Goal: Transaction & Acquisition: Download file/media

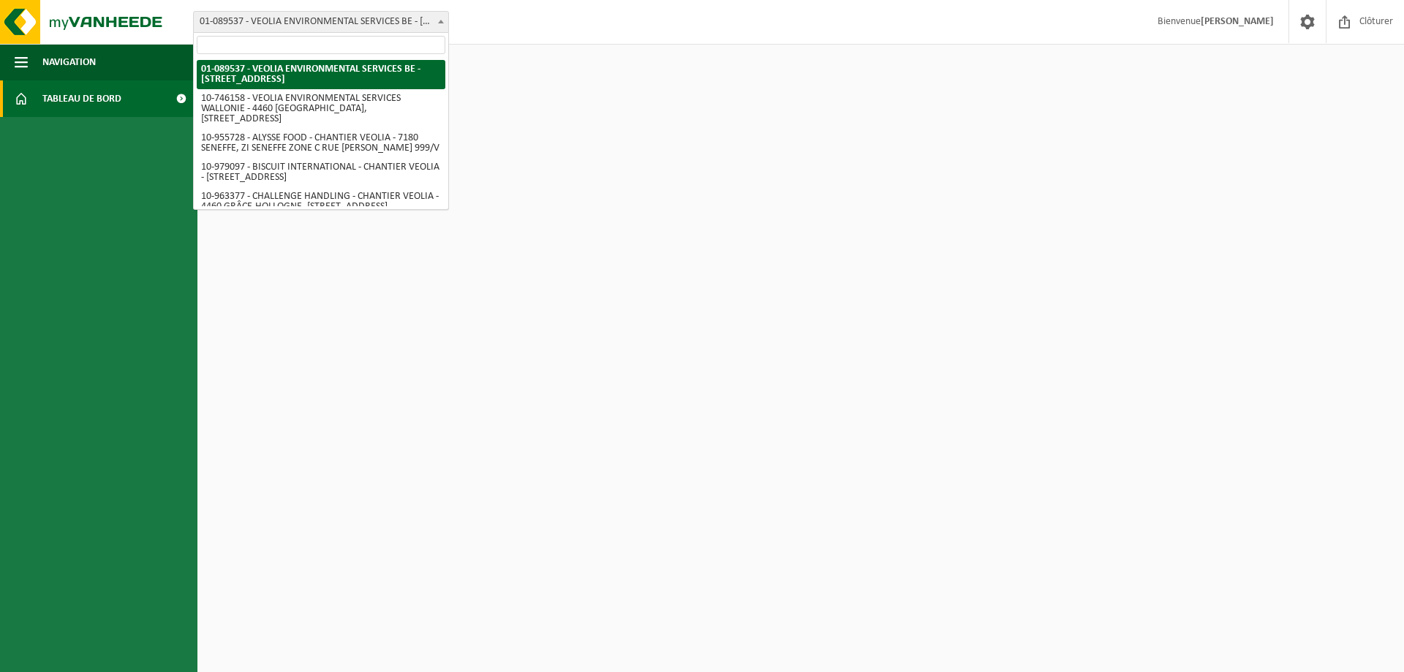
click at [440, 22] on b at bounding box center [441, 22] width 6 height 4
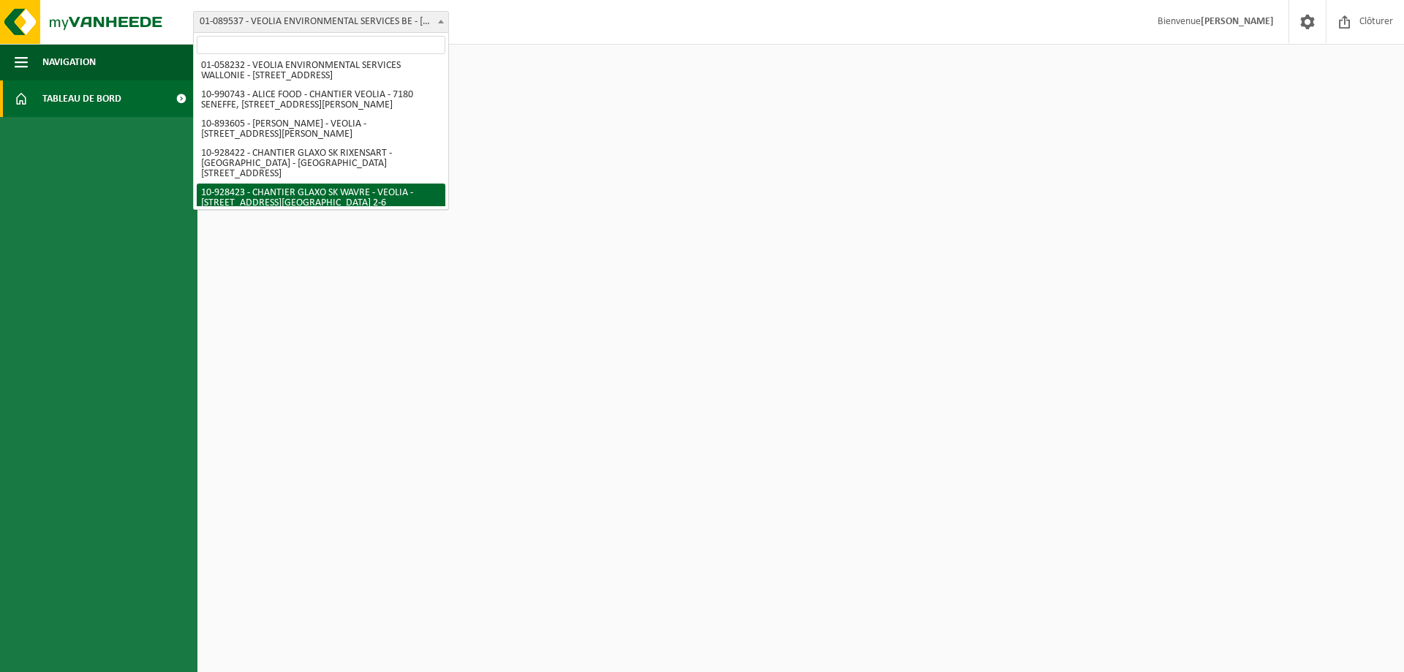
scroll to position [950, 0]
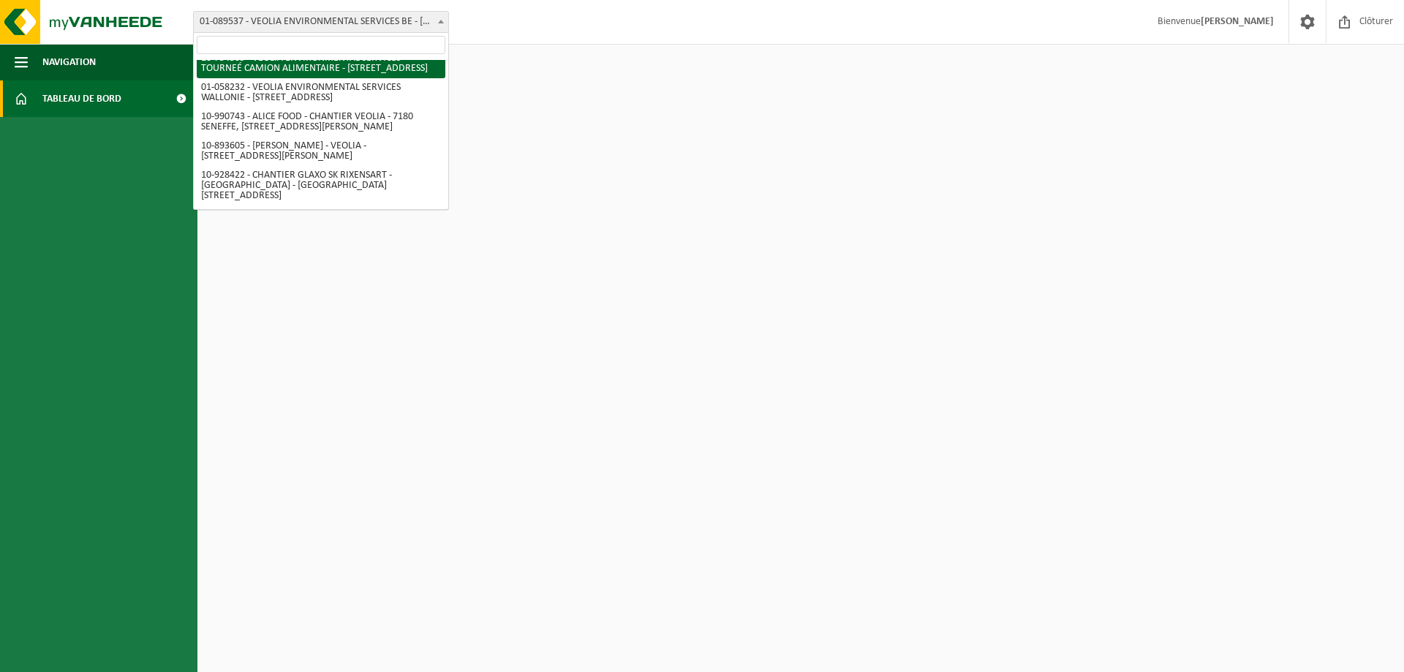
select select "95907"
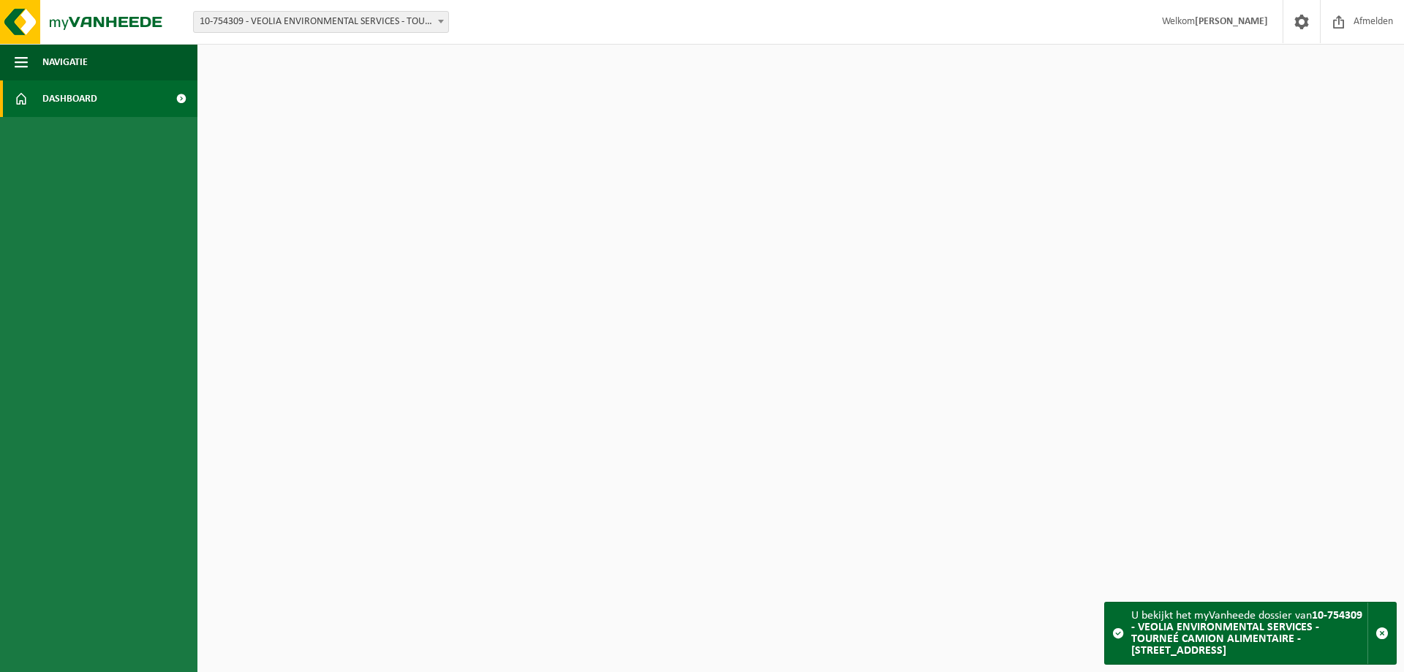
click at [183, 96] on span at bounding box center [181, 98] width 33 height 37
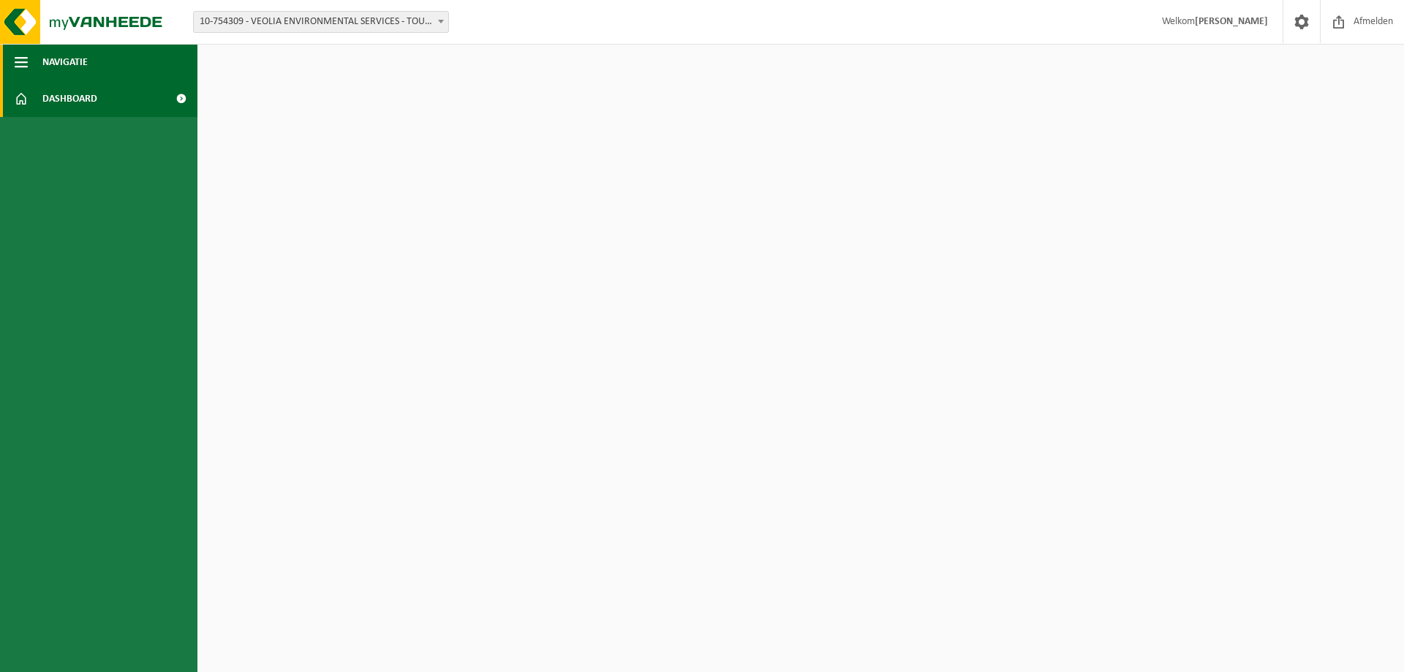
click at [21, 65] on span "button" at bounding box center [21, 62] width 13 height 37
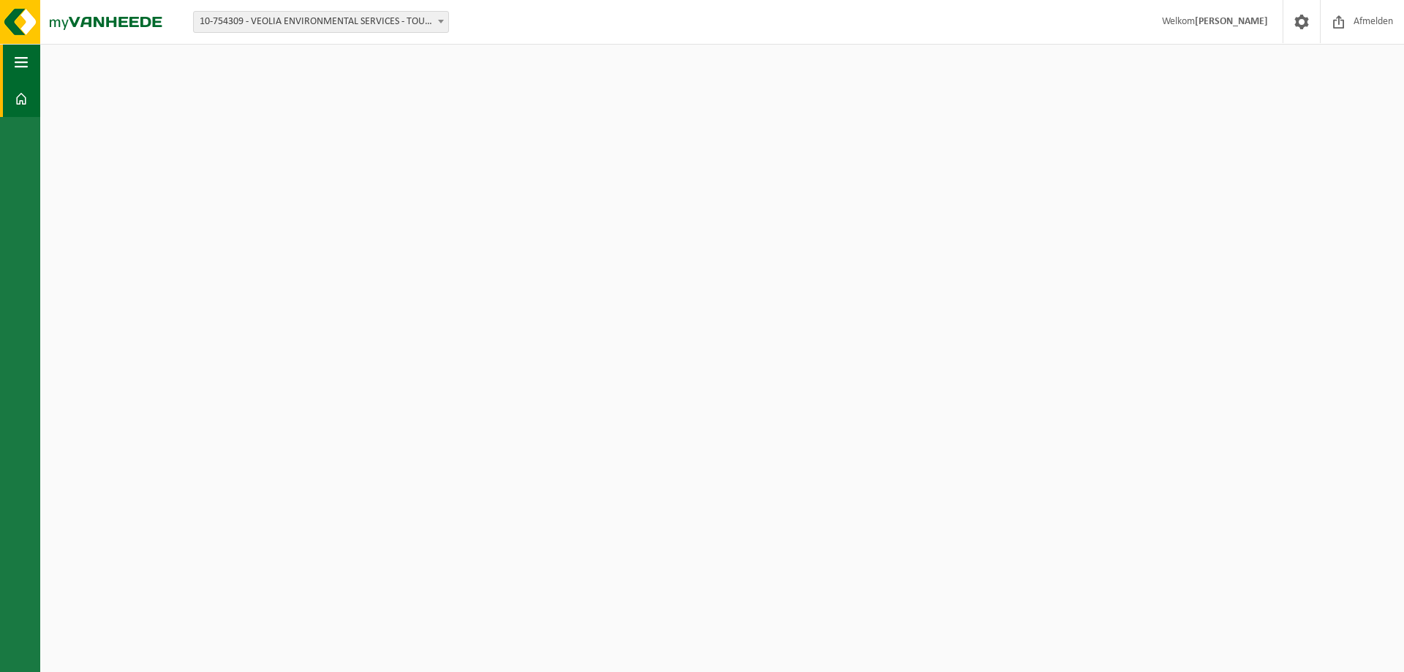
click at [21, 65] on span "button" at bounding box center [21, 62] width 13 height 37
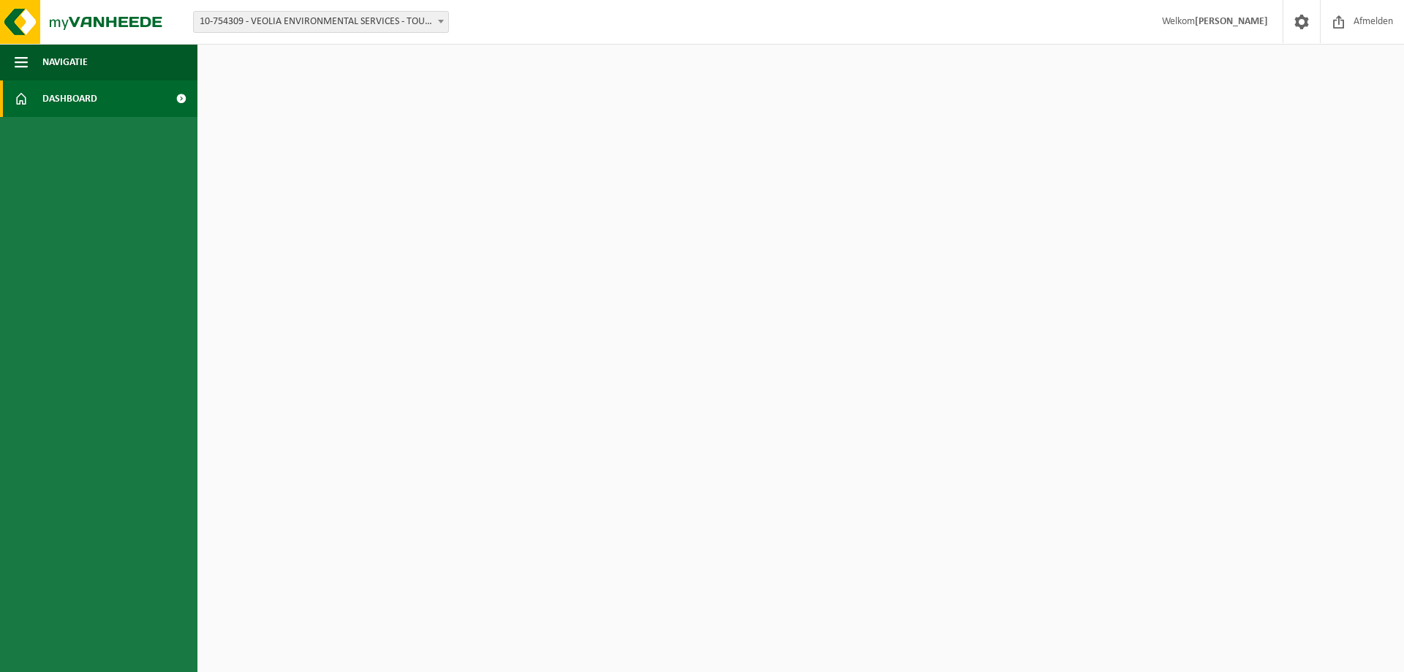
click at [18, 99] on span at bounding box center [21, 98] width 13 height 37
click at [13, 60] on button "Navigatie" at bounding box center [98, 62] width 197 height 37
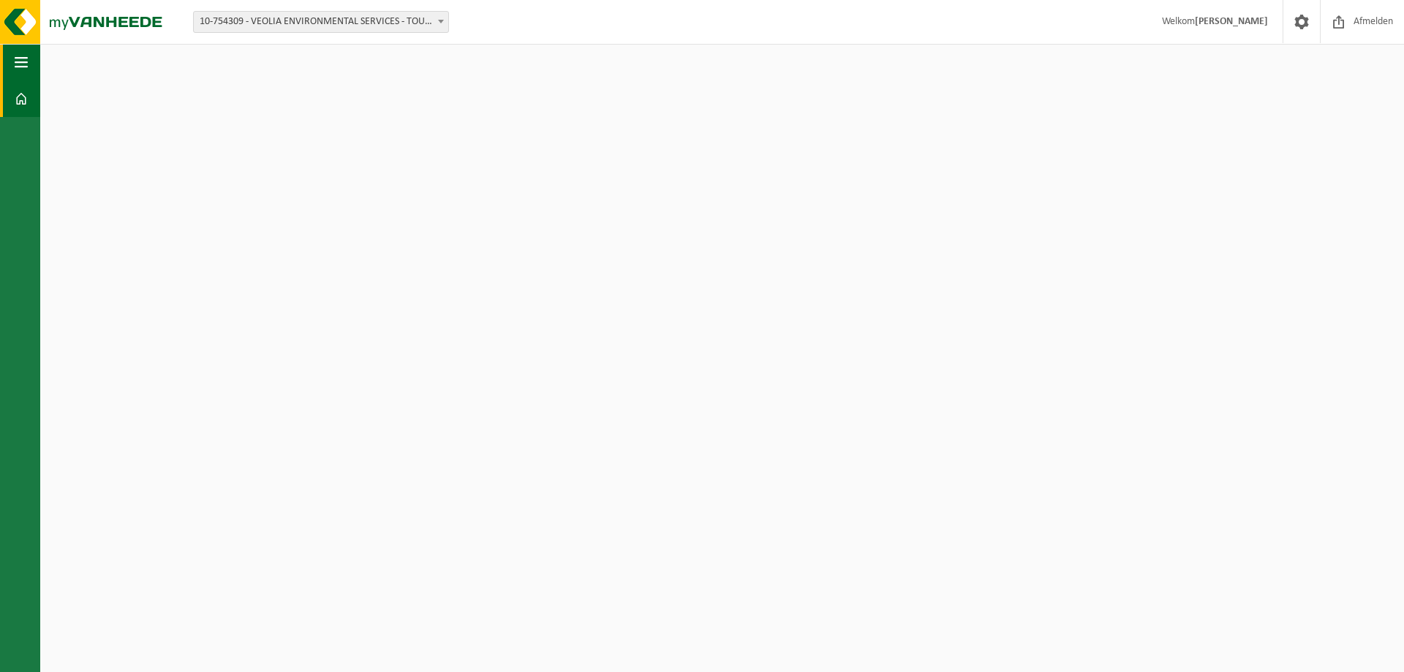
click at [18, 59] on span "button" at bounding box center [21, 62] width 13 height 37
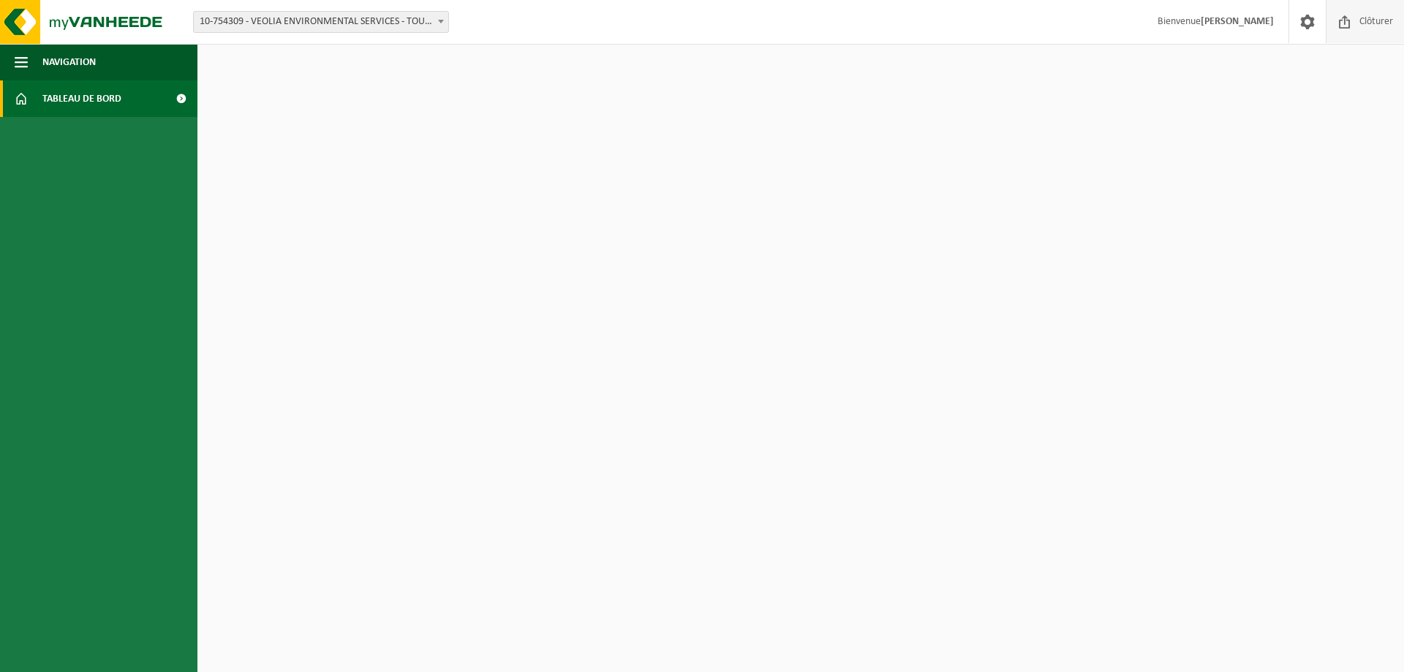
click at [1349, 29] on span at bounding box center [1345, 21] width 22 height 43
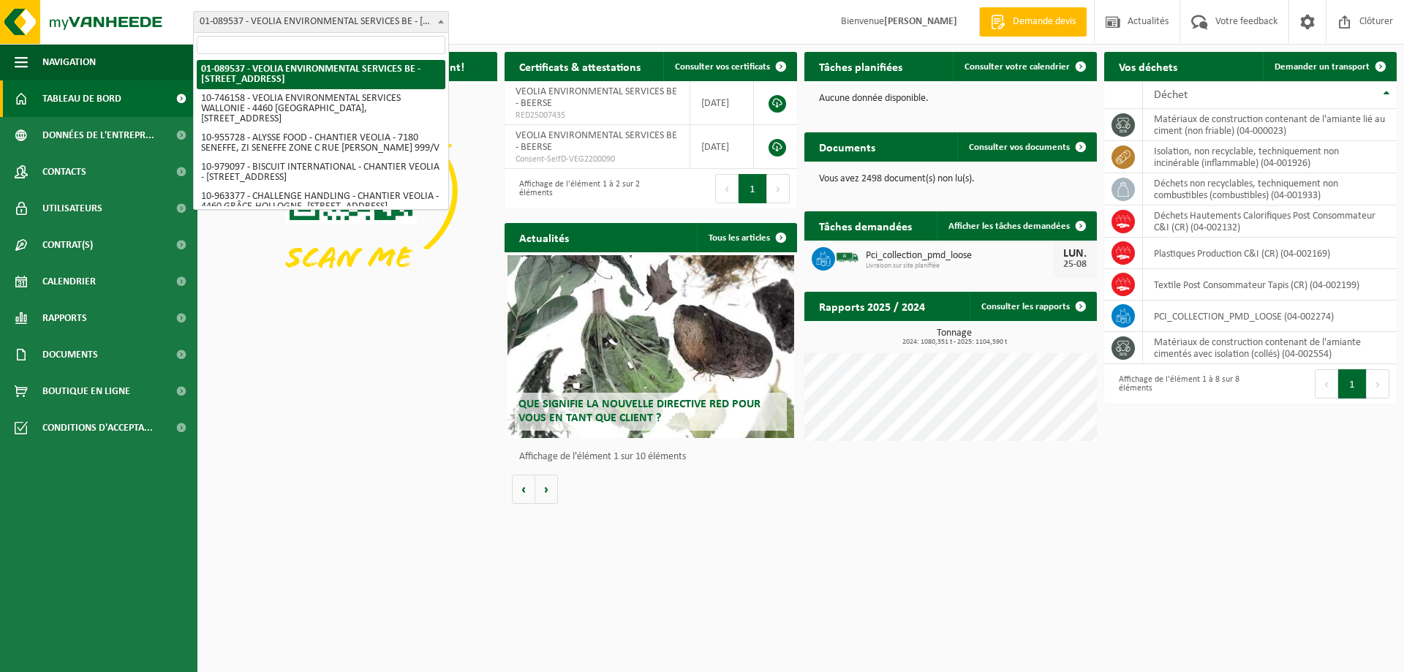
click at [441, 20] on b at bounding box center [441, 22] width 6 height 4
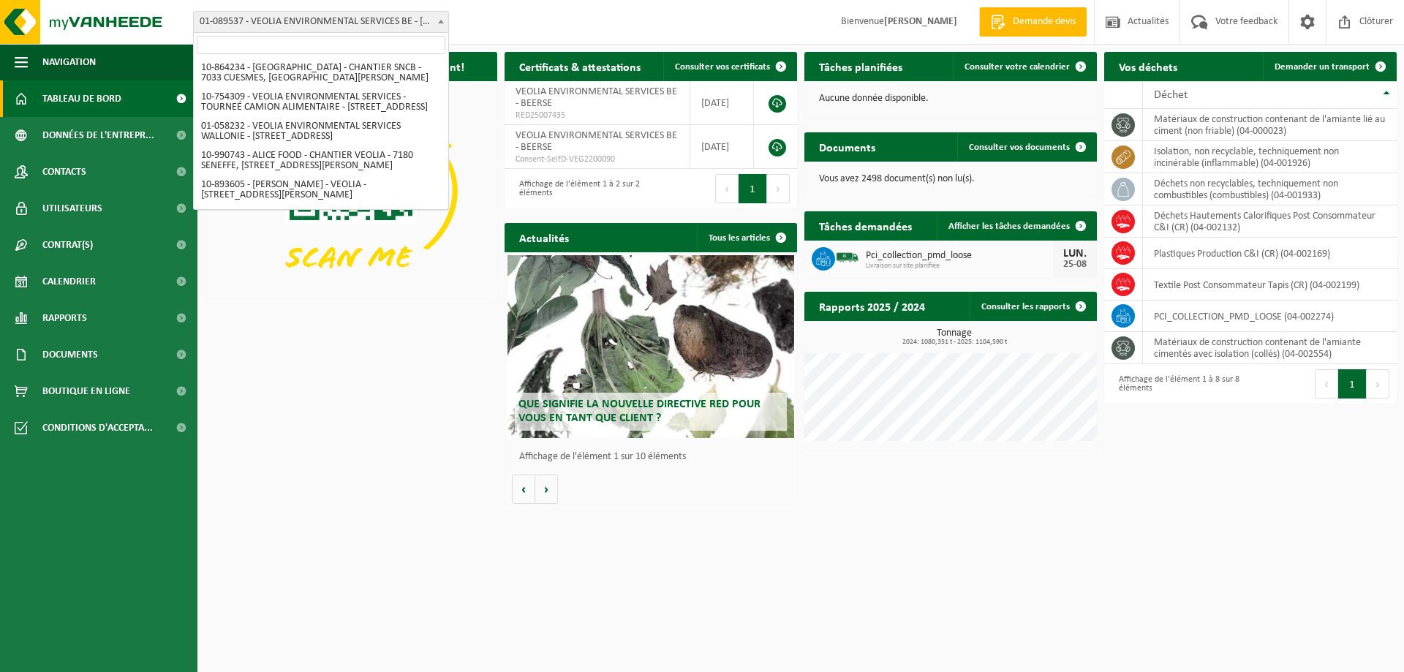
scroll to position [938, 0]
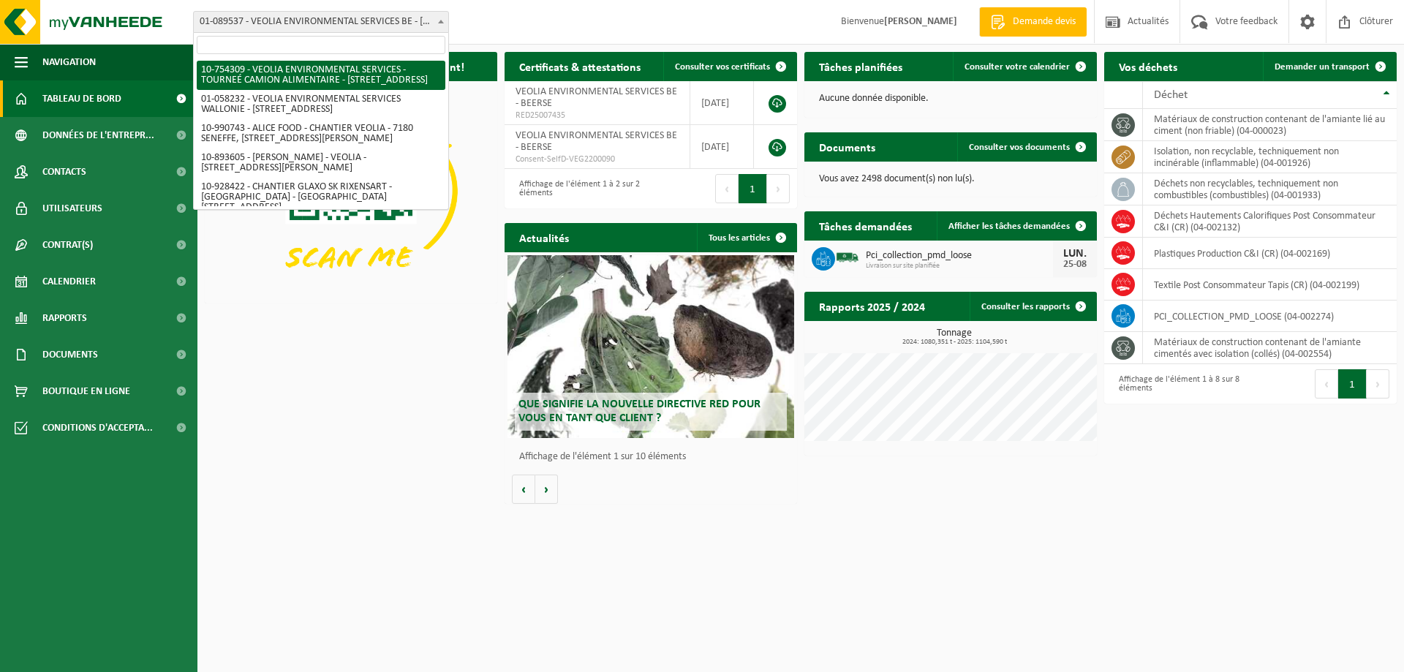
select select "95907"
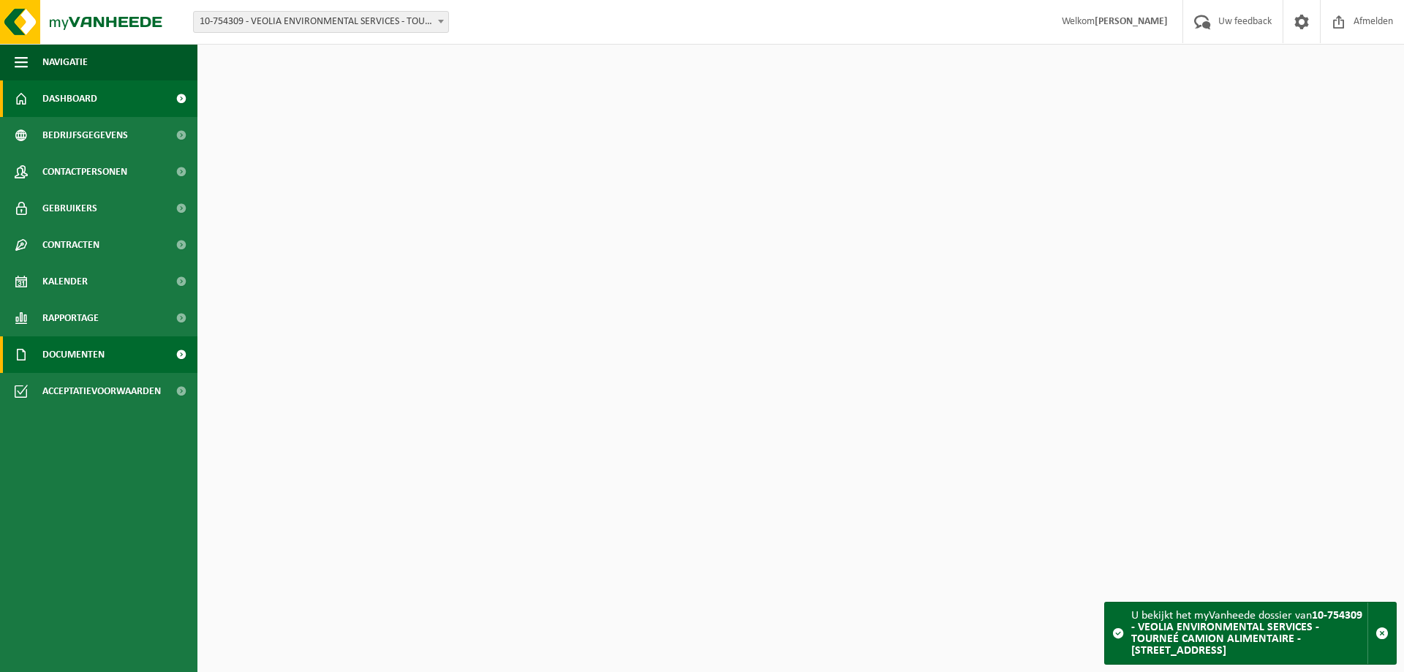
click at [67, 350] on span "Documenten" at bounding box center [73, 354] width 62 height 37
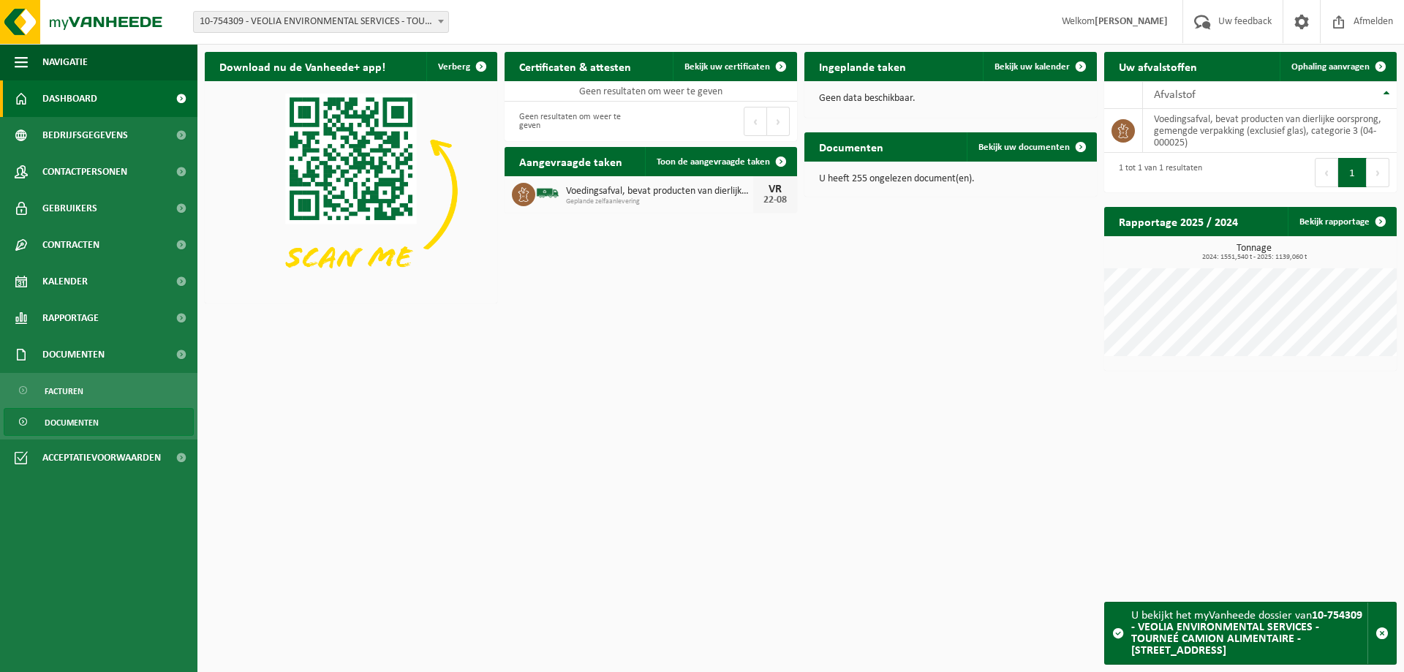
click at [69, 417] on span "Documenten" at bounding box center [72, 423] width 54 height 28
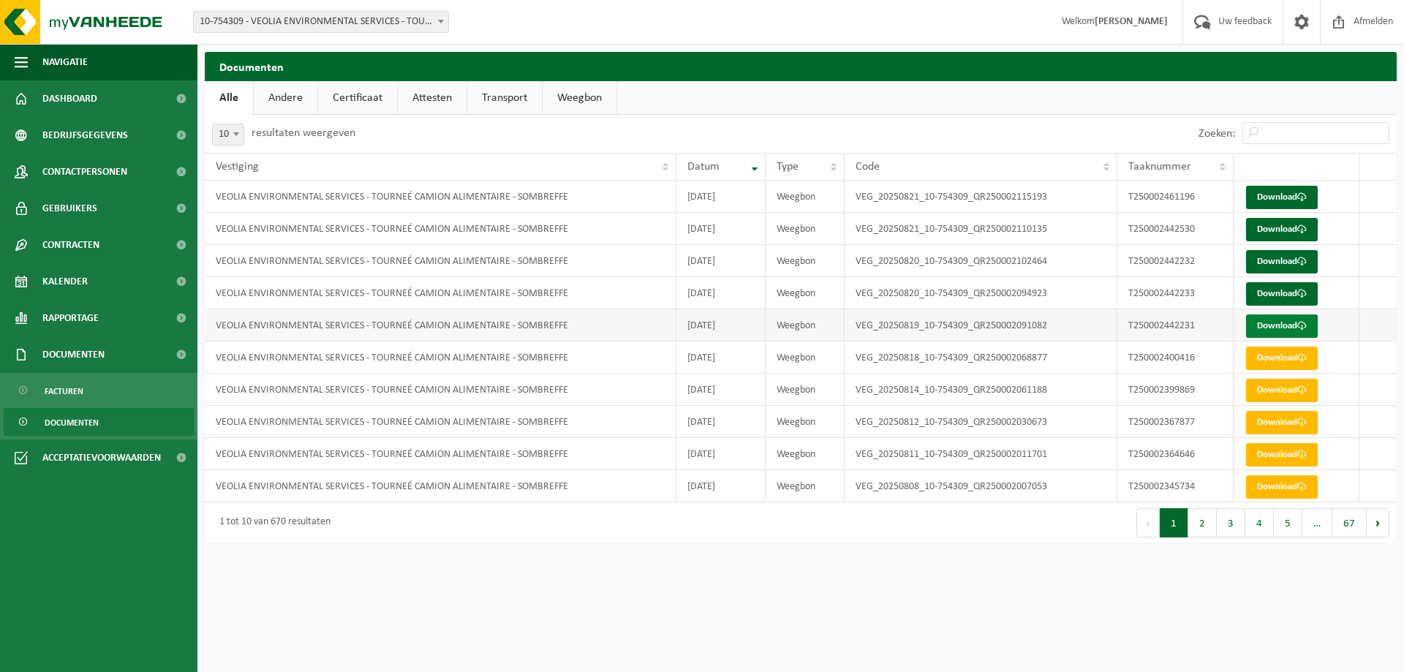
click at [1292, 323] on link "Download" at bounding box center [1282, 326] width 72 height 23
click at [1284, 368] on link "Download" at bounding box center [1282, 358] width 72 height 23
click at [1265, 290] on link "Download" at bounding box center [1282, 293] width 72 height 23
click at [1267, 487] on link "Download" at bounding box center [1282, 486] width 72 height 23
click at [1283, 451] on link "Download" at bounding box center [1282, 454] width 72 height 23
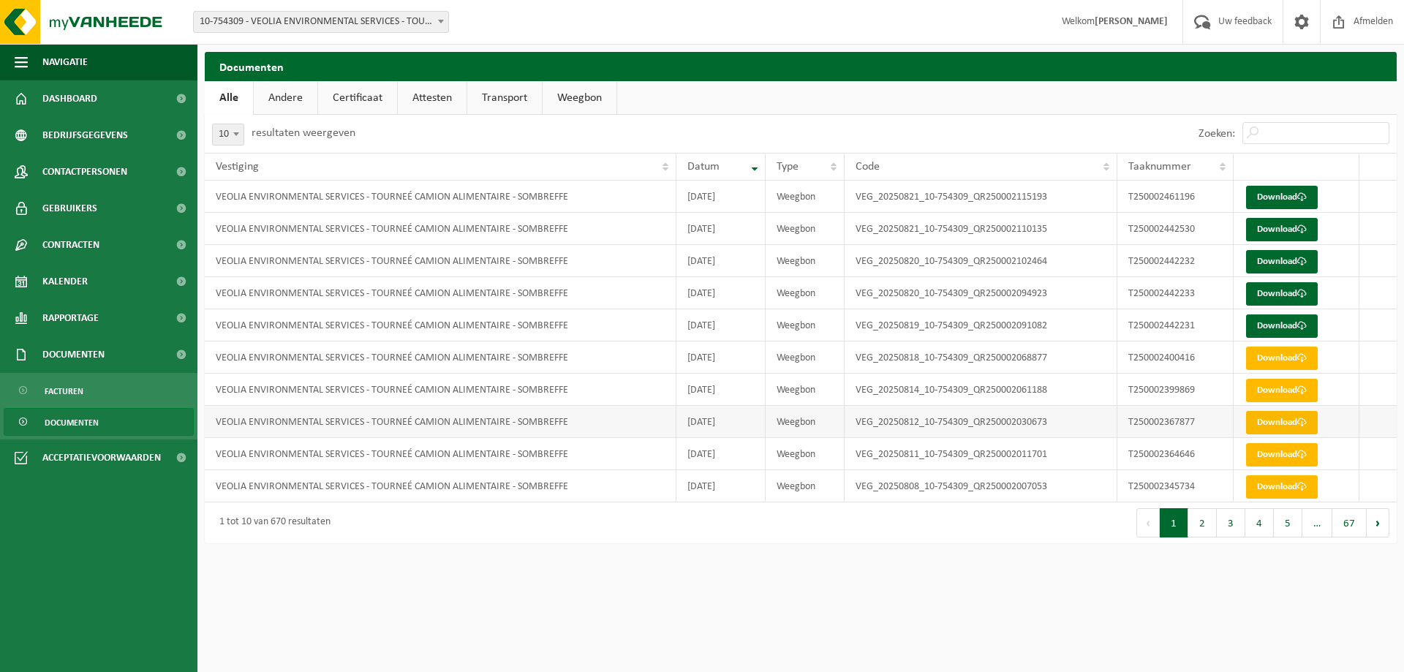
click at [1280, 427] on link "Download" at bounding box center [1282, 422] width 72 height 23
click at [1289, 360] on link "Download" at bounding box center [1282, 358] width 72 height 23
click at [1292, 328] on link "Download" at bounding box center [1282, 326] width 72 height 23
click at [1262, 295] on link "Download" at bounding box center [1282, 293] width 72 height 23
click at [1259, 261] on link "Download" at bounding box center [1282, 261] width 72 height 23
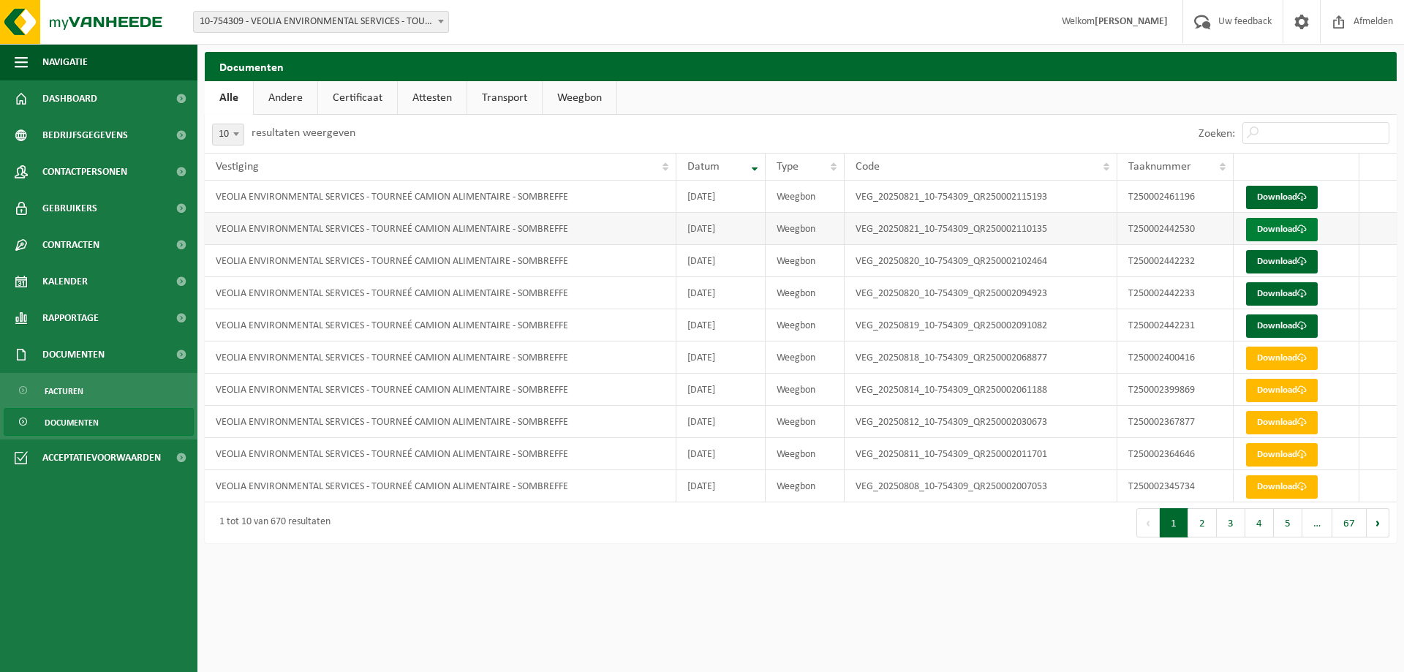
click at [1270, 235] on link "Download" at bounding box center [1282, 229] width 72 height 23
click at [1261, 227] on link "Download" at bounding box center [1282, 229] width 72 height 23
click at [1262, 189] on link "Download" at bounding box center [1282, 197] width 72 height 23
click at [1181, 535] on button "1" at bounding box center [1174, 522] width 29 height 29
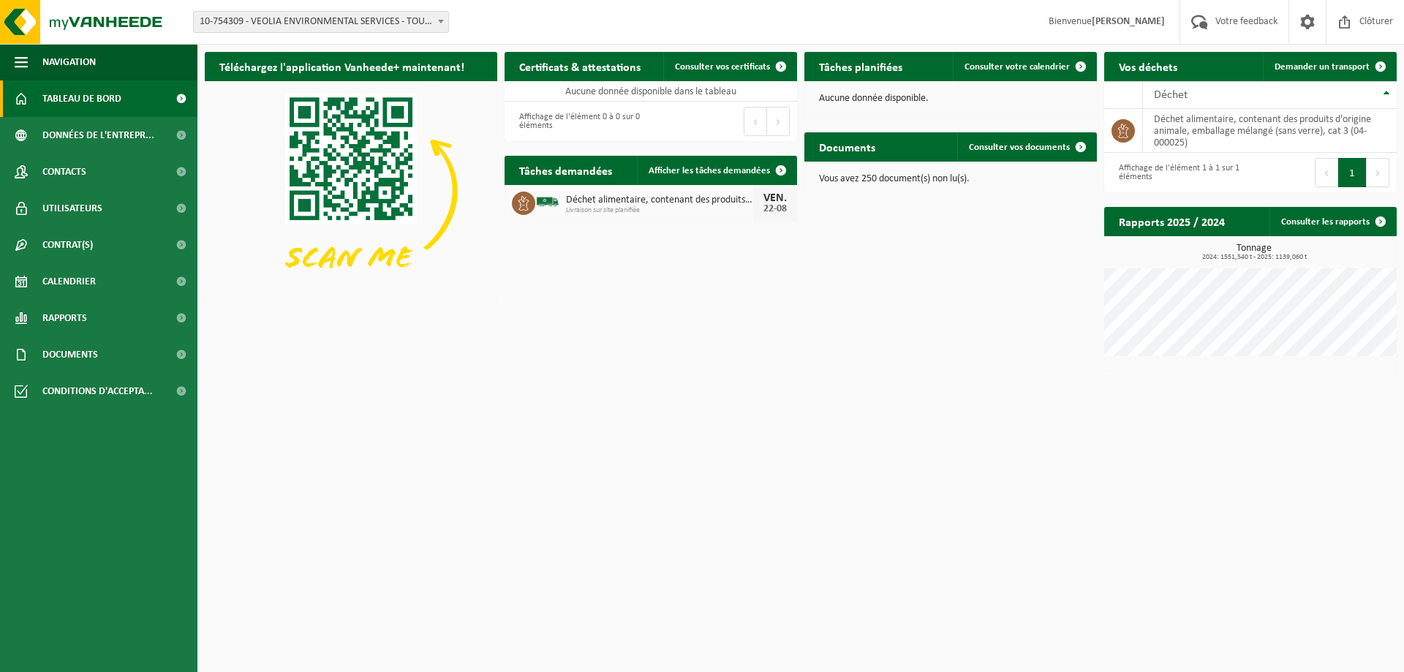
click at [435, 18] on span at bounding box center [441, 21] width 15 height 19
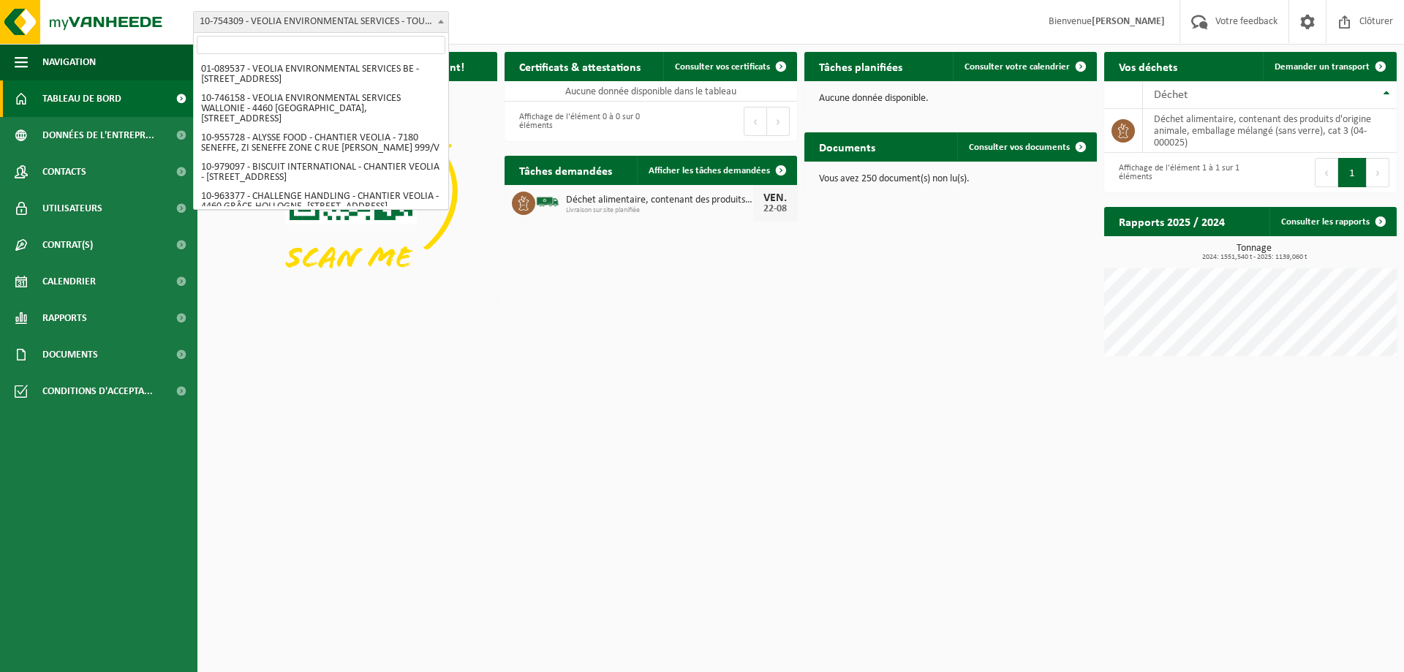
scroll to position [870, 0]
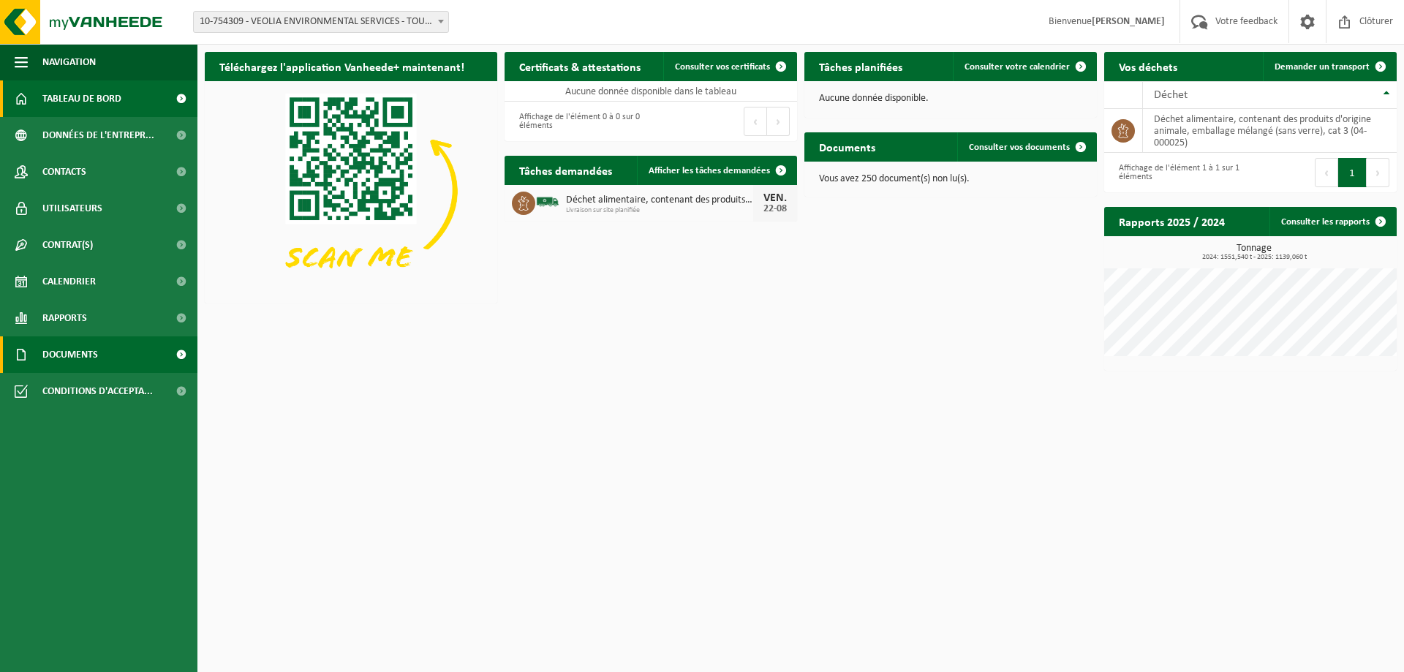
click at [101, 347] on link "Documents" at bounding box center [98, 354] width 197 height 37
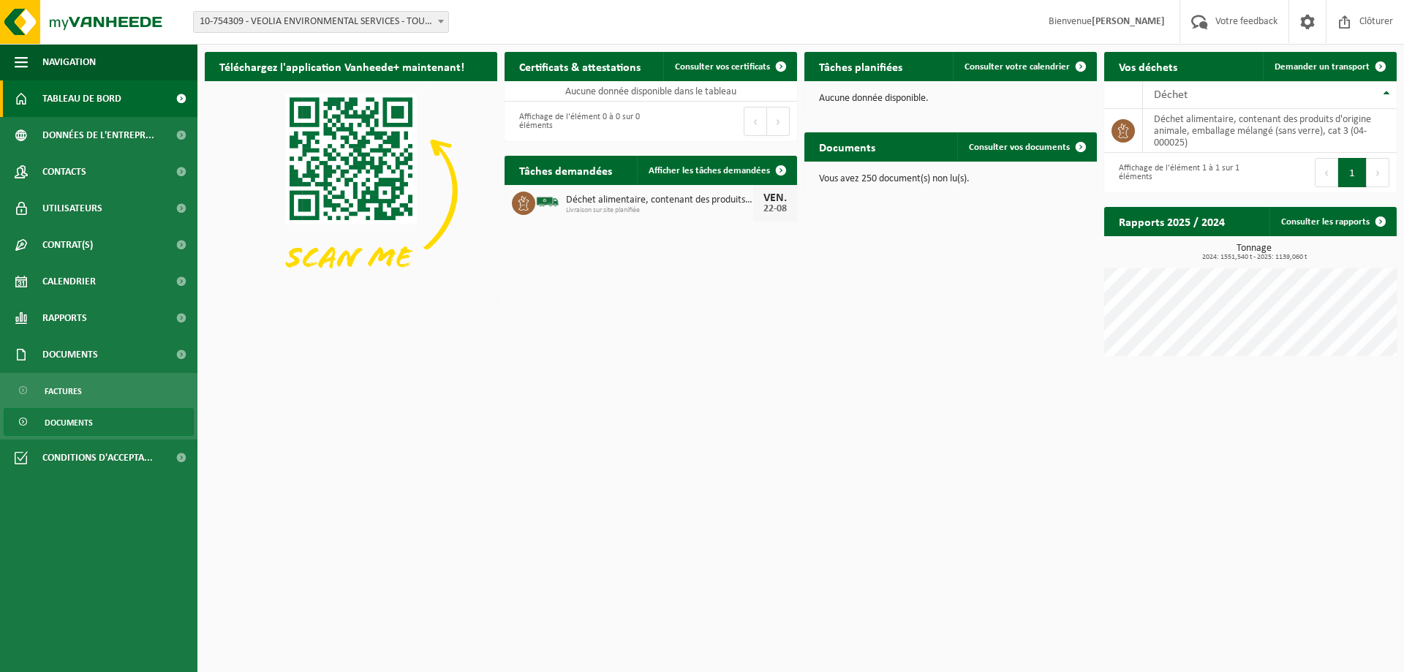
click at [85, 414] on span "Documents" at bounding box center [69, 423] width 48 height 28
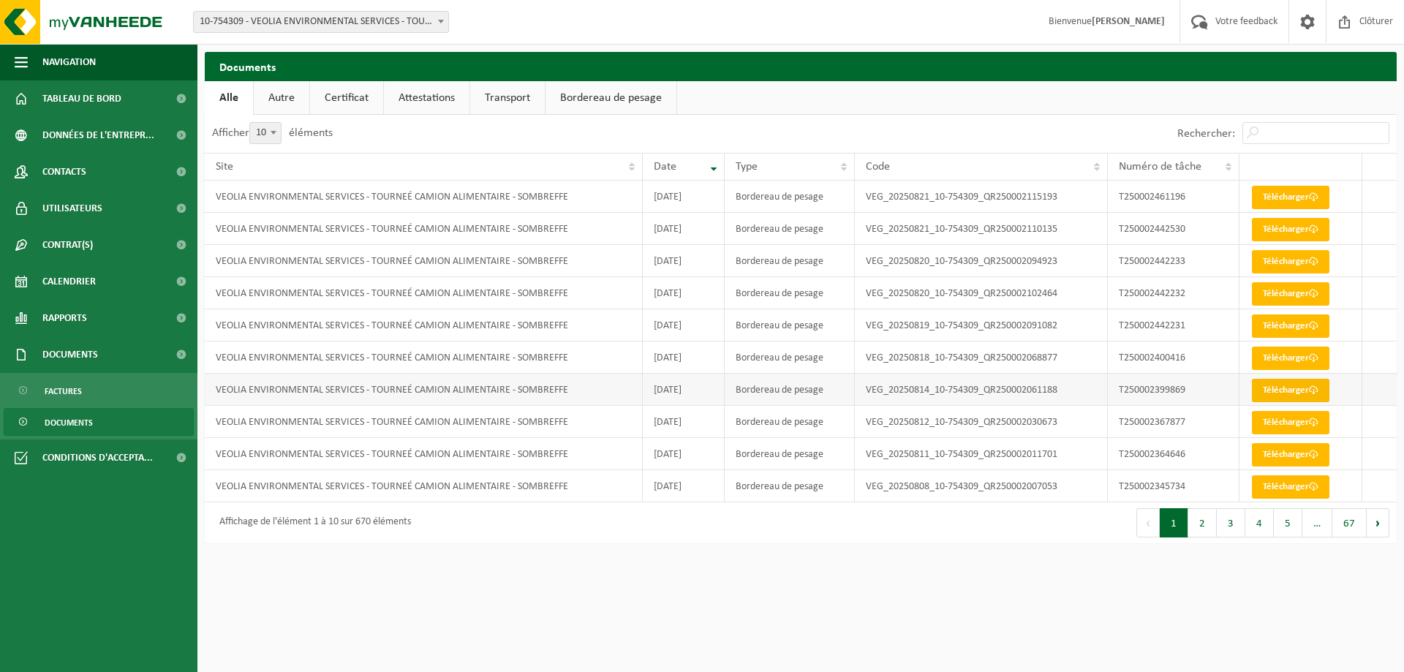
click at [1282, 392] on link "Télécharger" at bounding box center [1291, 390] width 78 height 23
click at [1275, 224] on link "Télécharger" at bounding box center [1291, 229] width 78 height 23
click at [1273, 196] on link "Télécharger" at bounding box center [1291, 197] width 78 height 23
